Goal: Browse casually

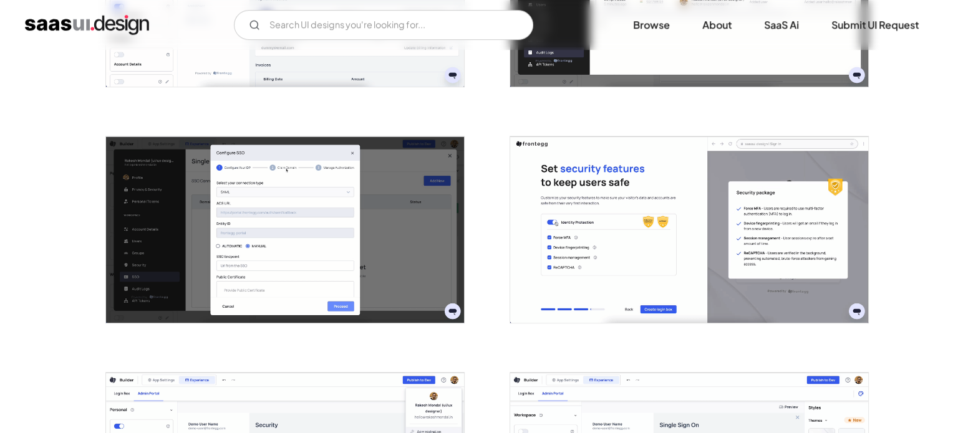
scroll to position [873, 0]
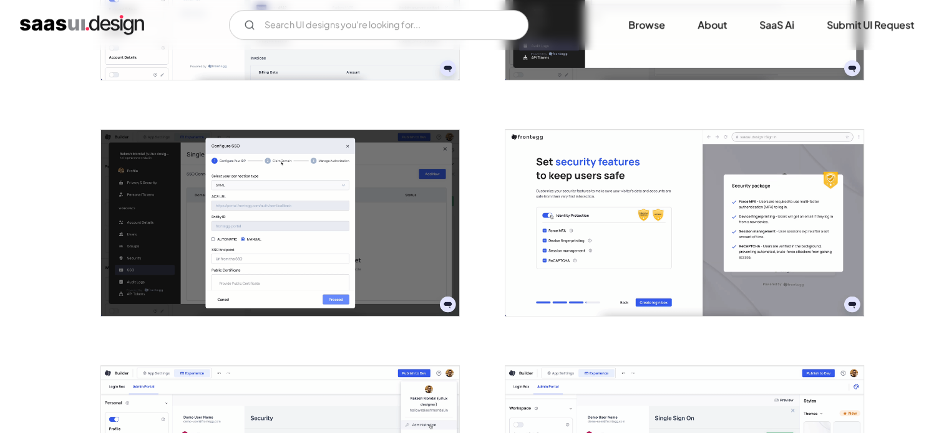
click at [283, 140] on img "open lightbox" at bounding box center [280, 223] width 358 height 187
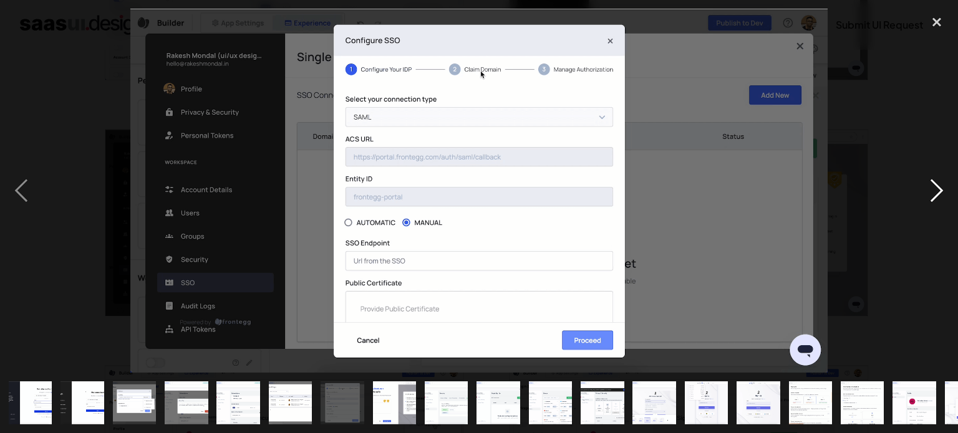
click at [938, 188] on div "next image" at bounding box center [937, 191] width 42 height 364
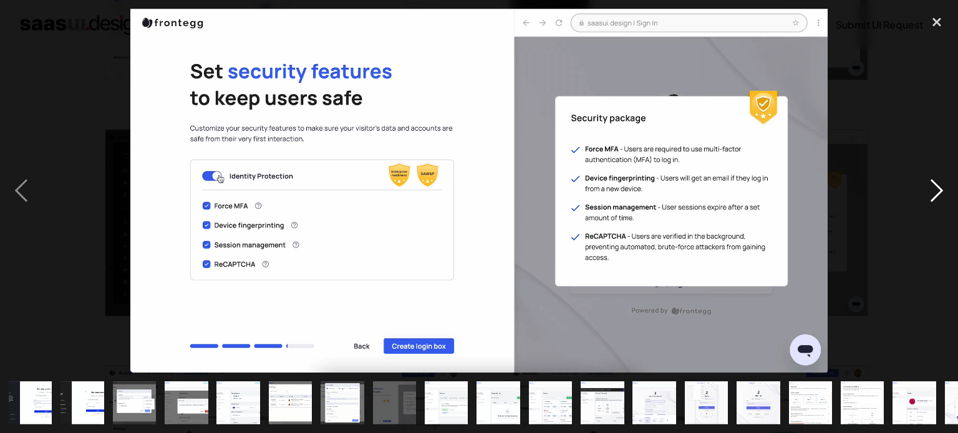
click at [938, 188] on div "next image" at bounding box center [937, 191] width 42 height 364
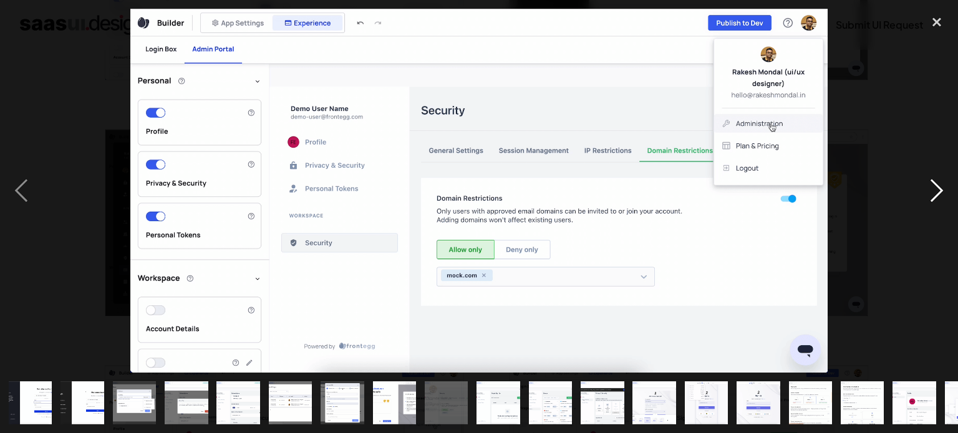
click at [938, 188] on div "next image" at bounding box center [937, 191] width 42 height 364
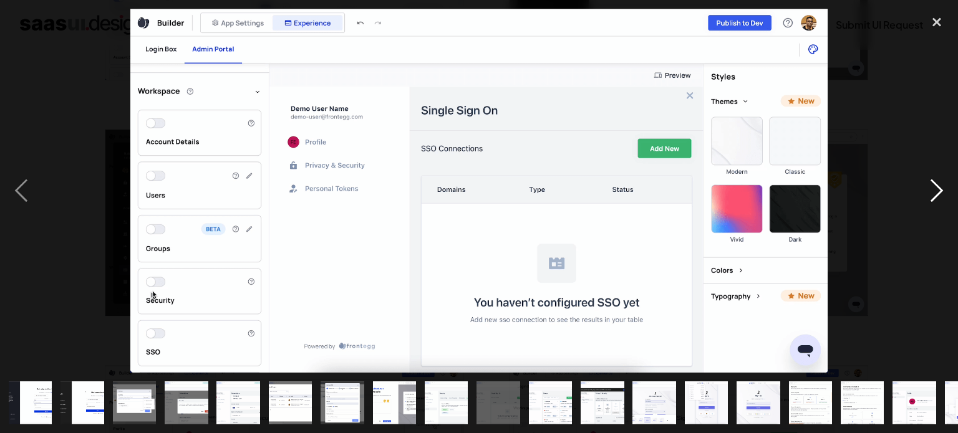
click at [938, 188] on div "next image" at bounding box center [937, 191] width 42 height 364
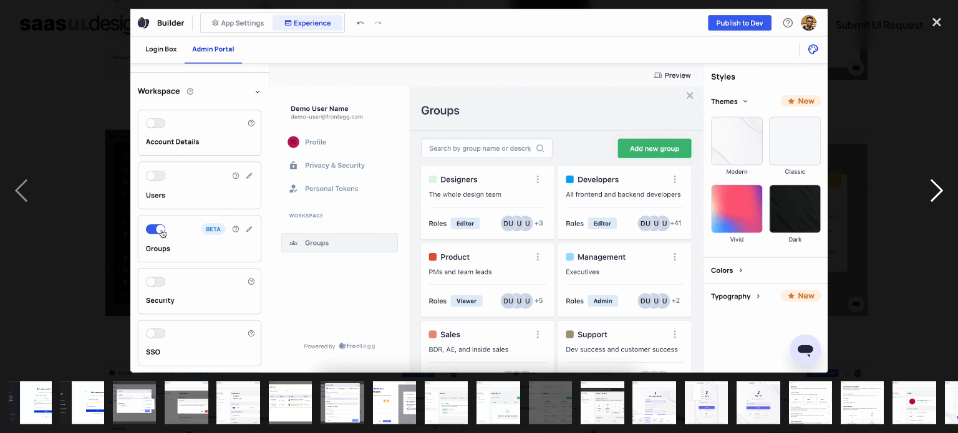
click at [938, 188] on div "next image" at bounding box center [937, 191] width 42 height 364
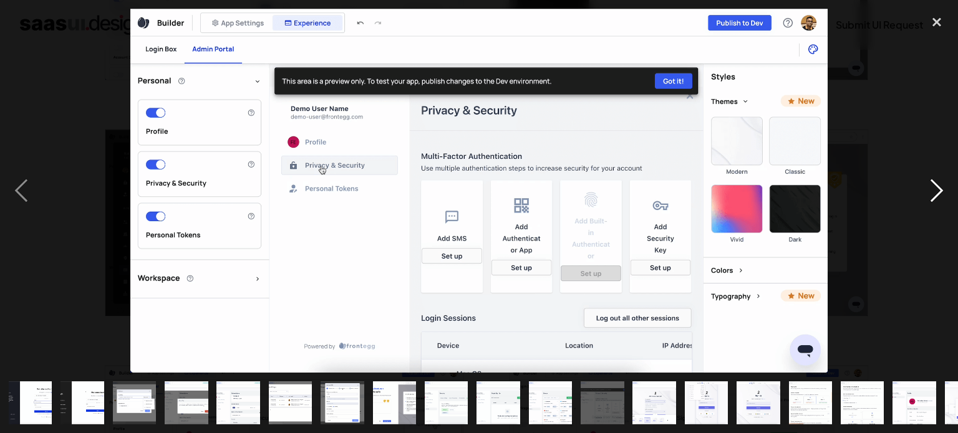
click at [938, 188] on div "next image" at bounding box center [937, 191] width 42 height 364
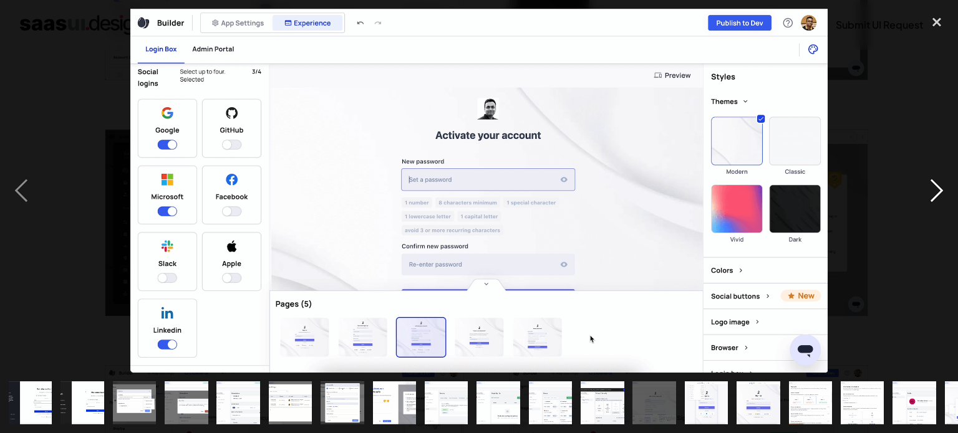
click at [938, 188] on div "next image" at bounding box center [937, 191] width 42 height 364
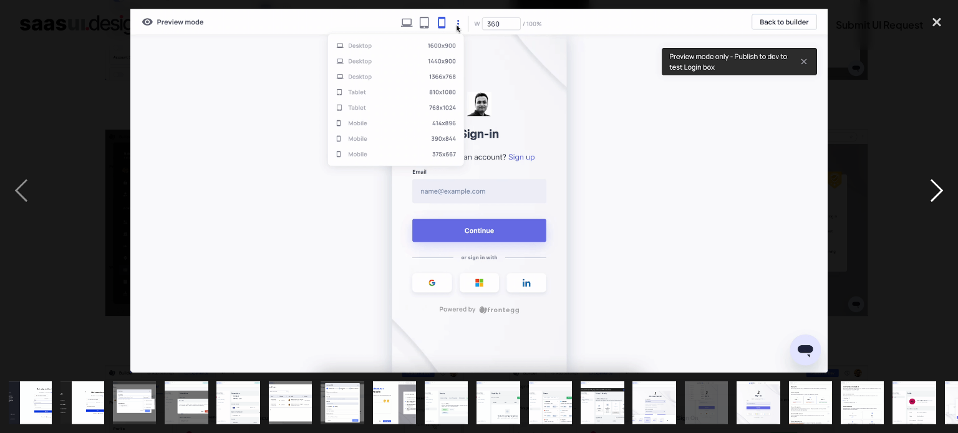
click at [938, 188] on div "next image" at bounding box center [937, 191] width 42 height 364
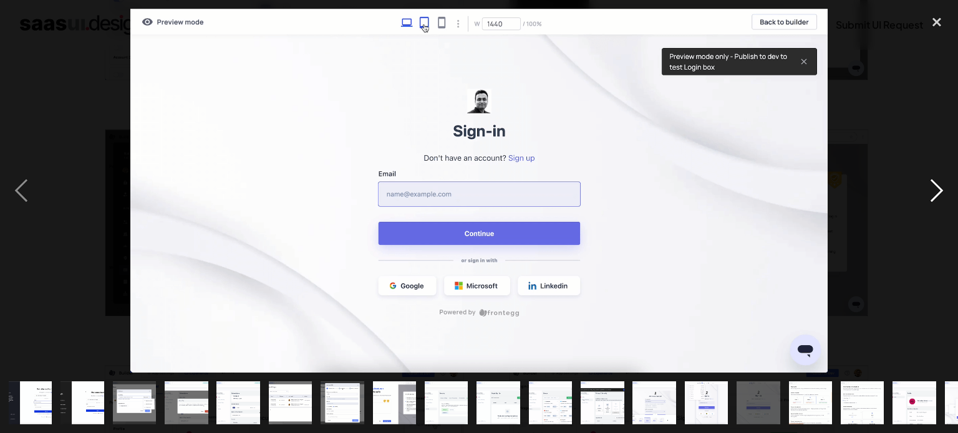
click at [938, 188] on div "next image" at bounding box center [937, 191] width 42 height 364
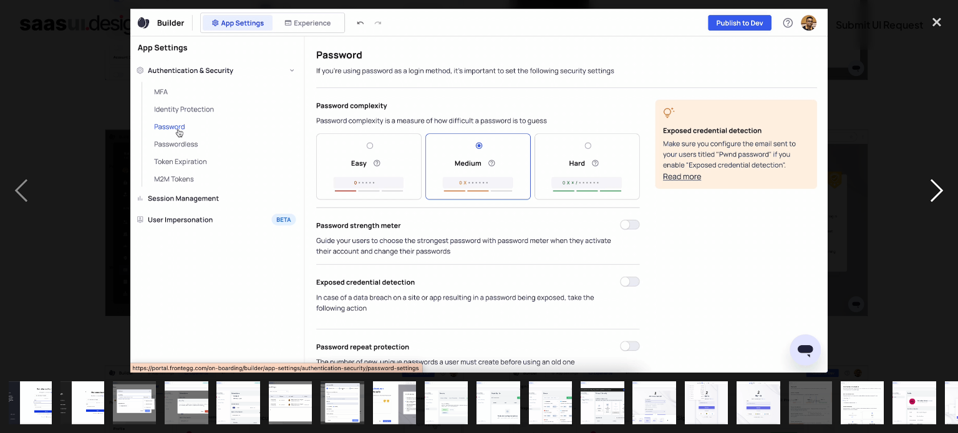
click at [938, 187] on div "next image" at bounding box center [937, 191] width 42 height 364
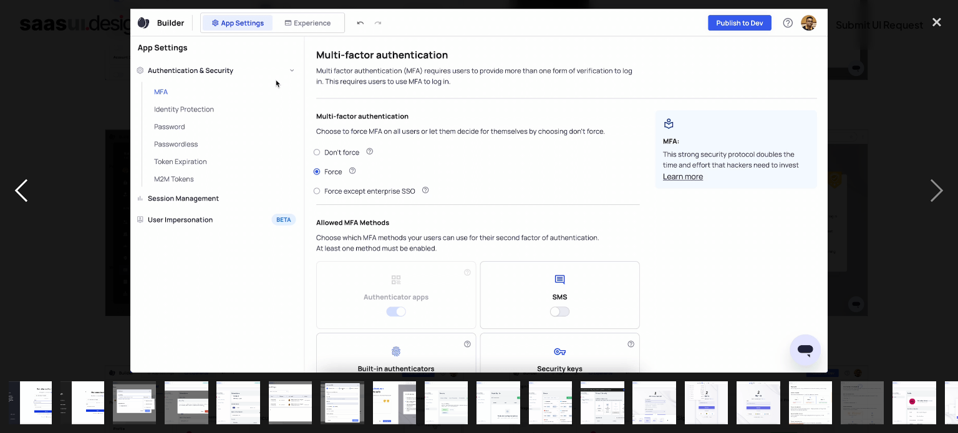
click at [34, 190] on div "previous image" at bounding box center [21, 191] width 42 height 364
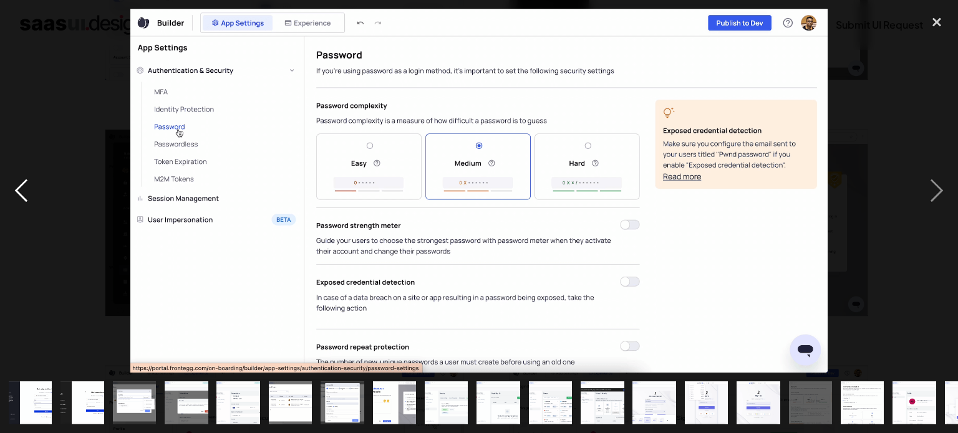
click at [34, 186] on div "previous image" at bounding box center [21, 191] width 42 height 364
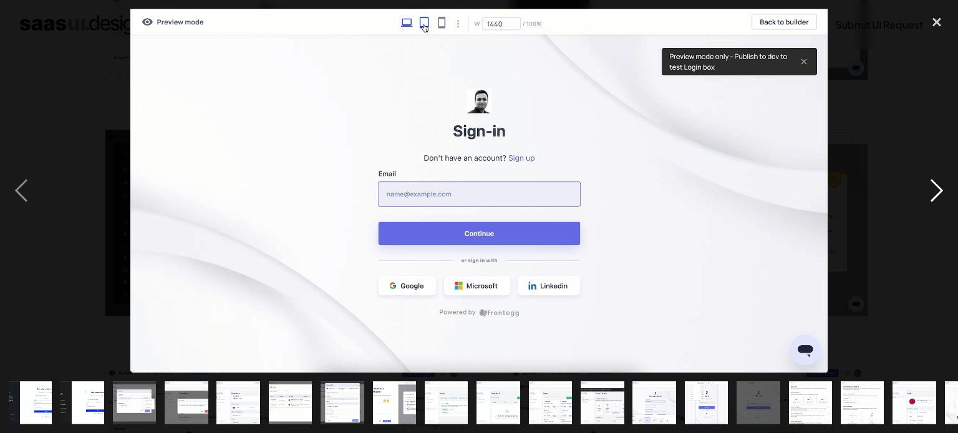
click at [929, 201] on div "next image" at bounding box center [937, 191] width 42 height 364
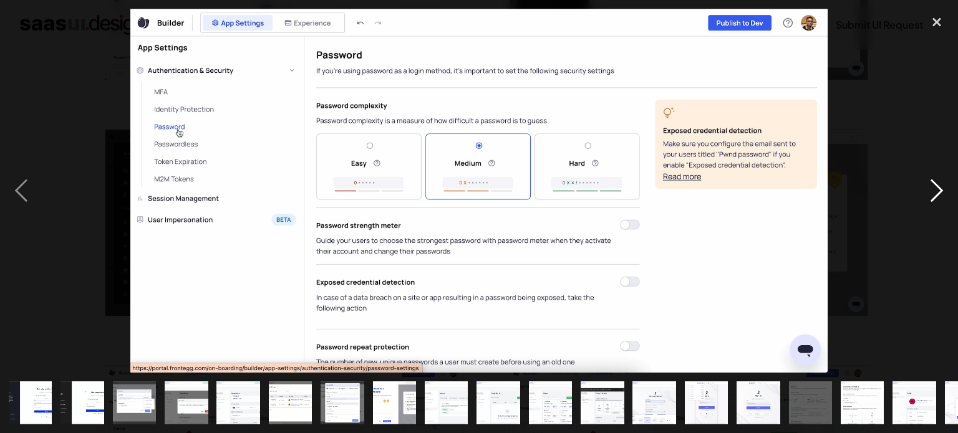
click at [937, 199] on div "next image" at bounding box center [937, 191] width 42 height 364
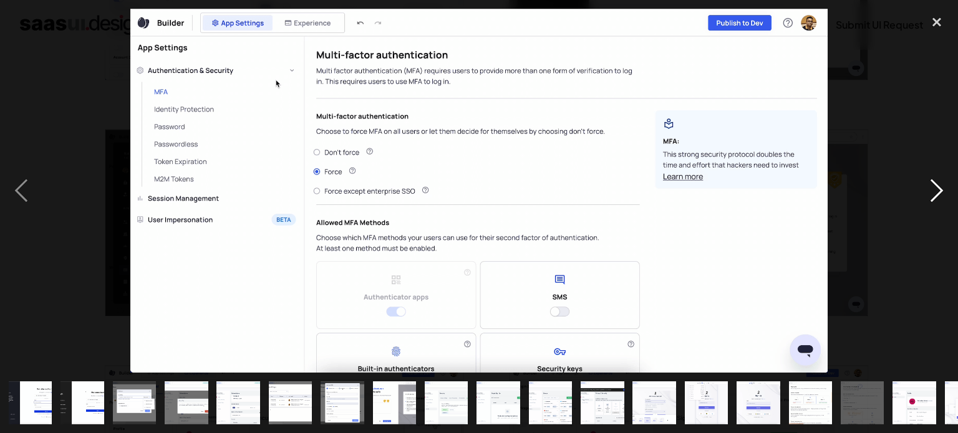
click at [937, 198] on div "next image" at bounding box center [937, 191] width 42 height 364
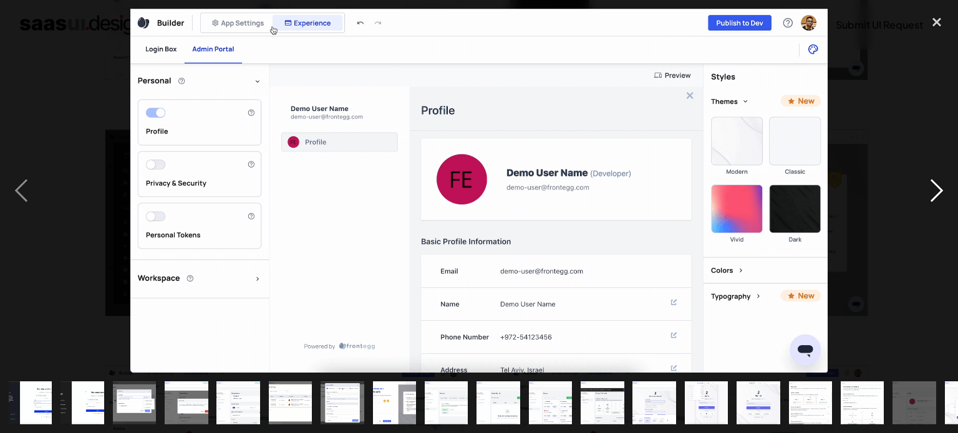
click at [937, 198] on div "next image" at bounding box center [937, 191] width 42 height 364
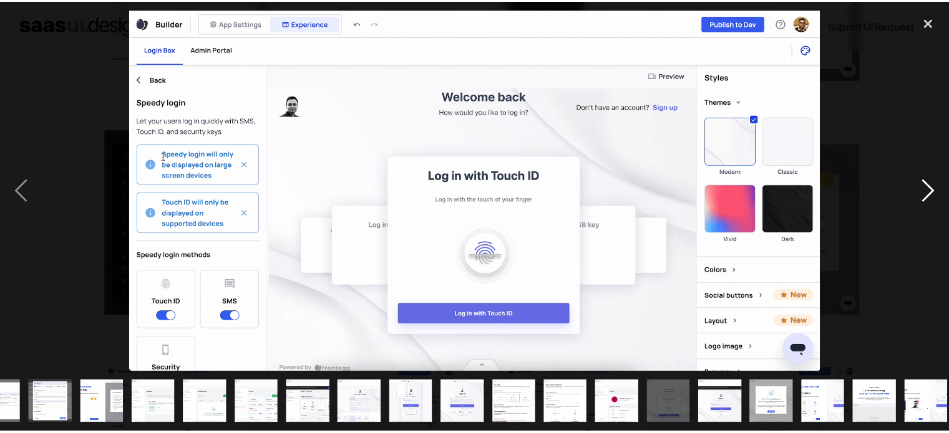
scroll to position [0, 299]
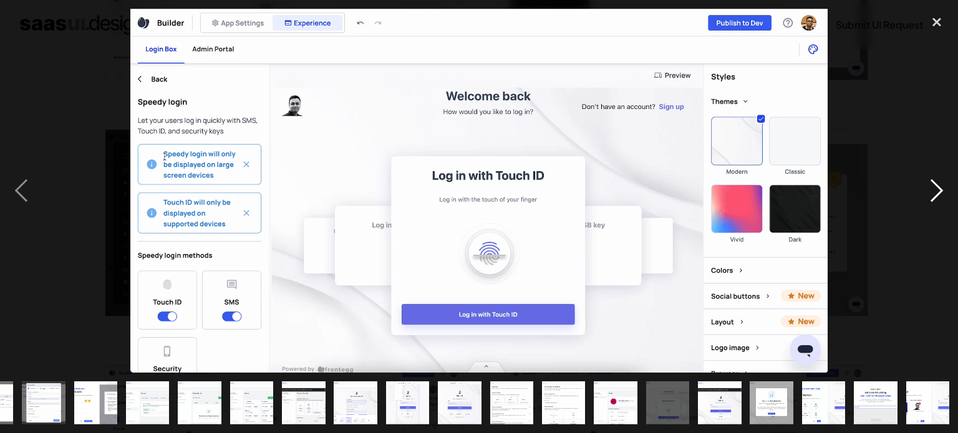
click at [937, 198] on div "next image" at bounding box center [937, 191] width 42 height 364
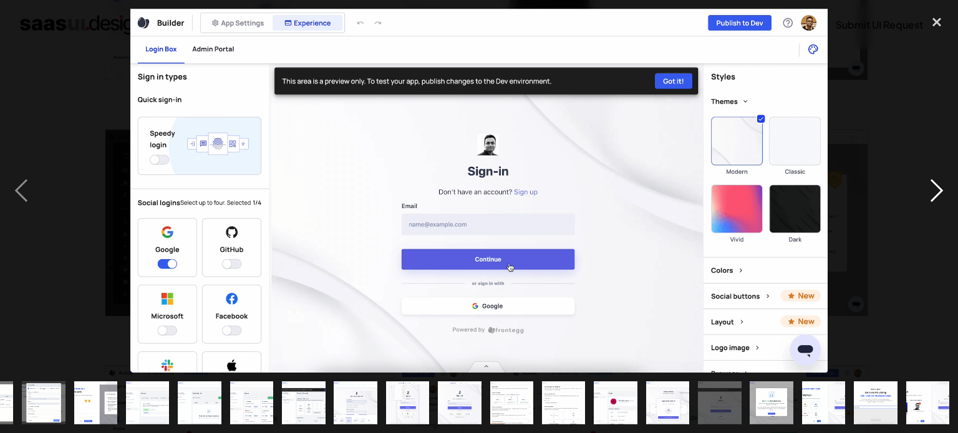
click at [937, 198] on div "next image" at bounding box center [937, 191] width 42 height 364
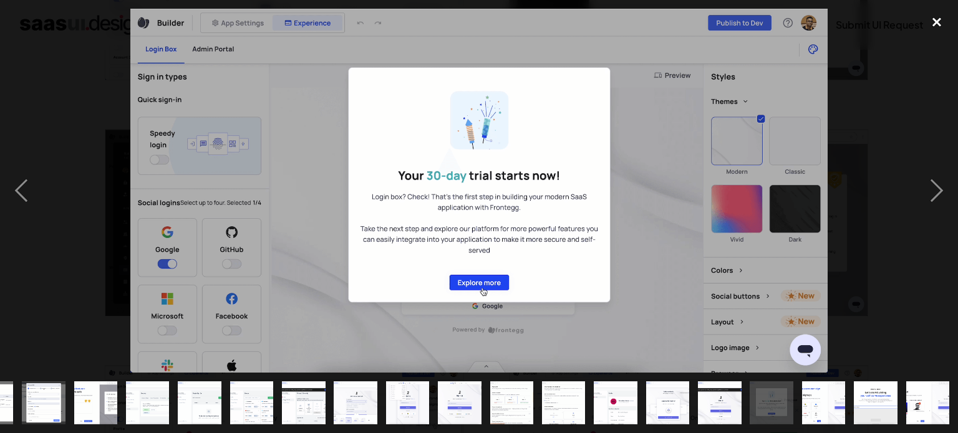
click at [942, 15] on div "close lightbox" at bounding box center [937, 22] width 42 height 27
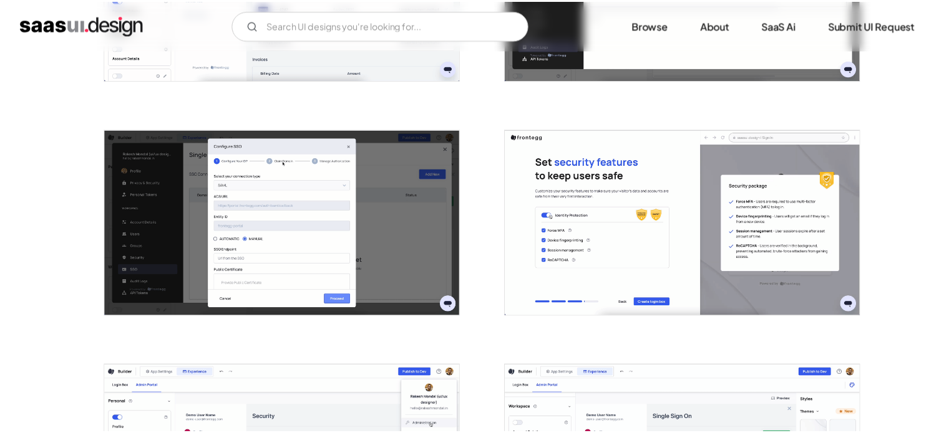
scroll to position [0, 0]
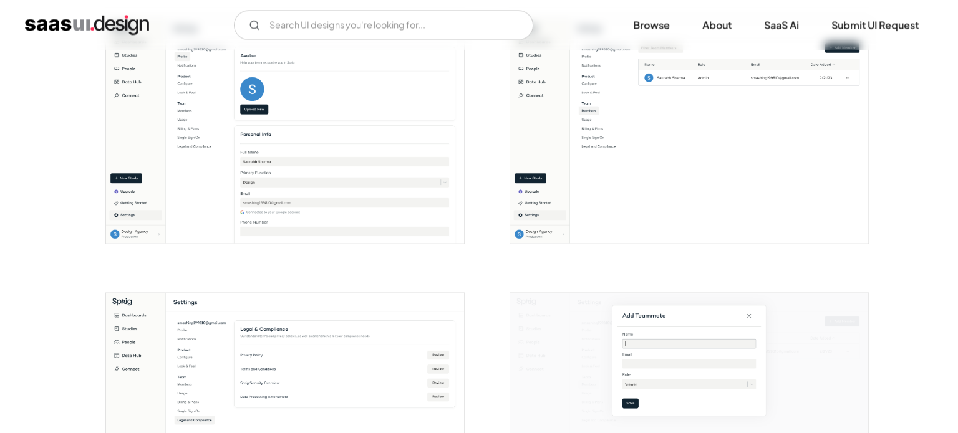
scroll to position [1933, 0]
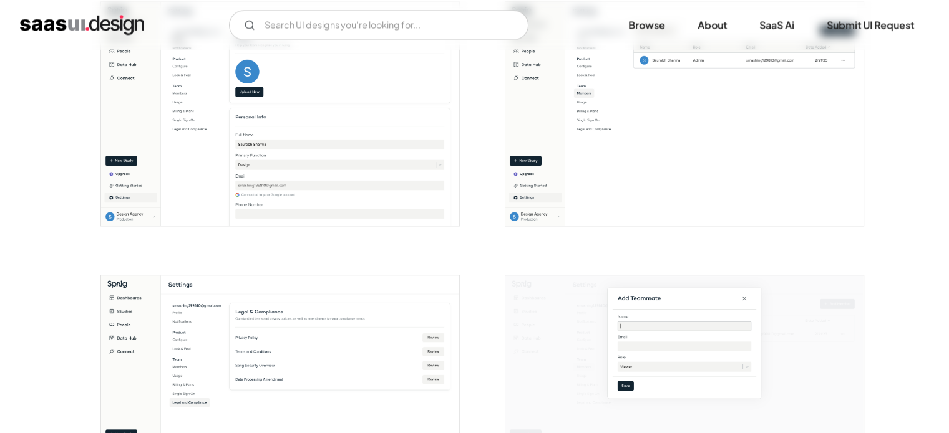
click at [302, 163] on img "open lightbox" at bounding box center [280, 114] width 358 height 224
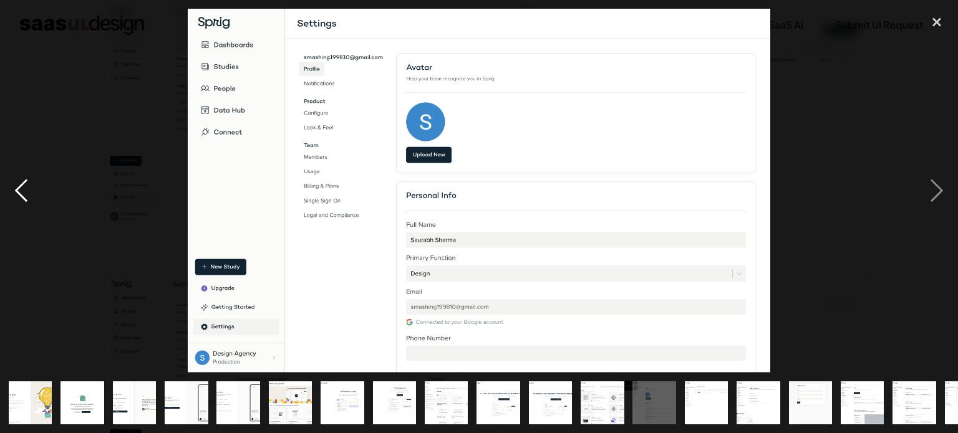
click at [21, 205] on div "previous image" at bounding box center [21, 191] width 42 height 364
